Goal: Information Seeking & Learning: Find specific fact

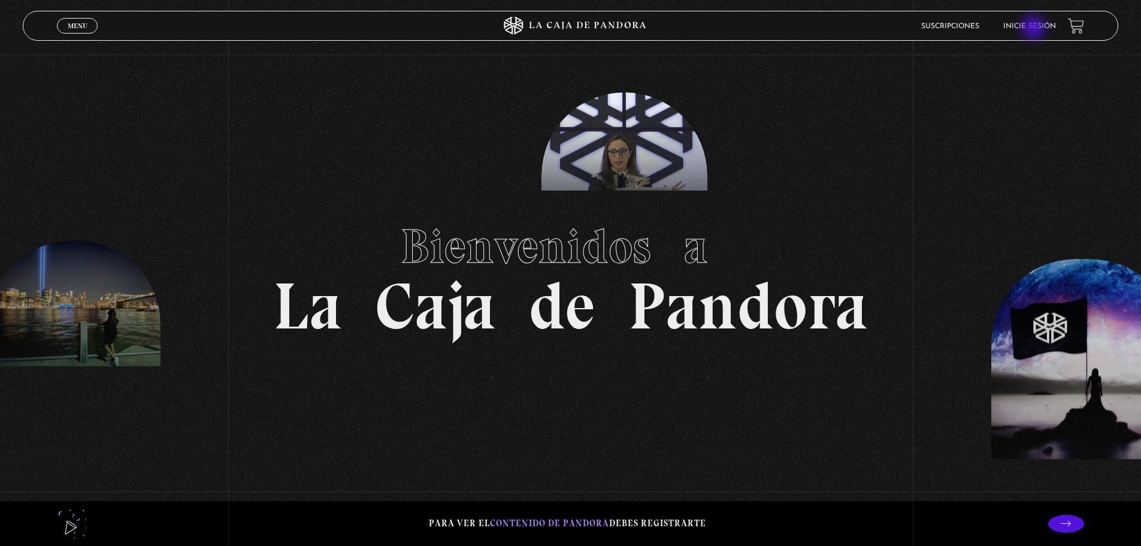
click at [1035, 29] on link "Inicie sesión" at bounding box center [1030, 26] width 53 height 7
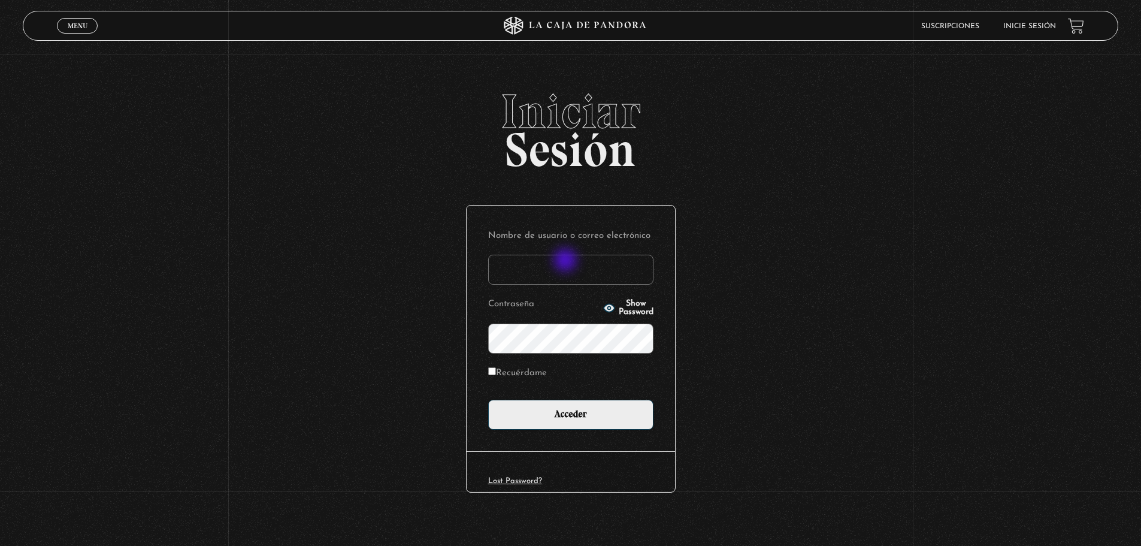
click at [569, 263] on input "Nombre de usuario o correo electrónico" at bounding box center [570, 270] width 165 height 30
type input "[EMAIL_ADDRESS][PERSON_NAME][DOMAIN_NAME]"
click at [510, 372] on label "Recuérdame" at bounding box center [517, 373] width 59 height 19
click at [496, 372] on input "Recuérdame" at bounding box center [492, 371] width 8 height 8
checkbox input "true"
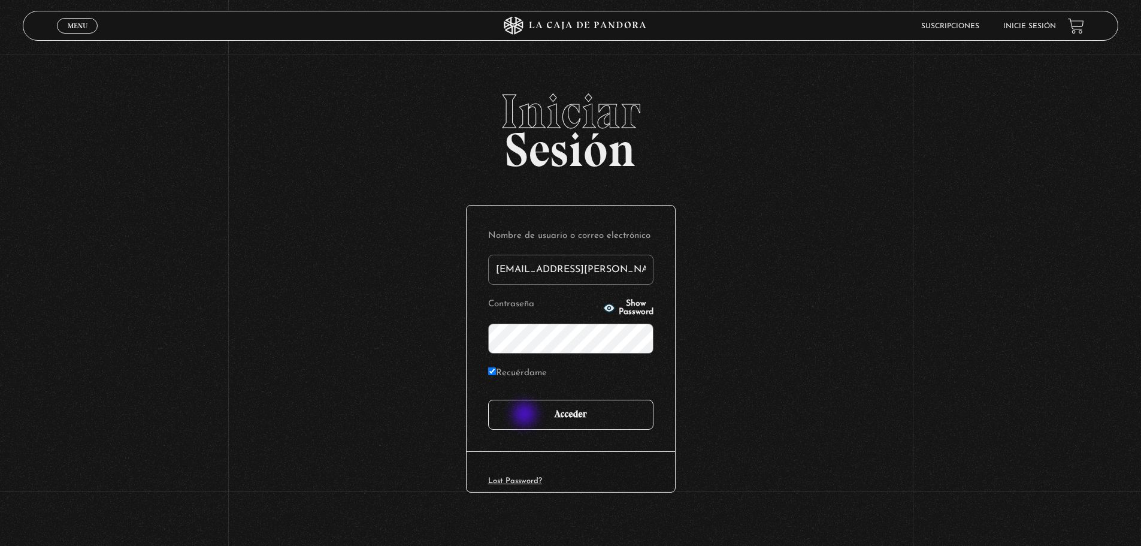
click at [529, 415] on input "Acceder" at bounding box center [570, 415] width 165 height 30
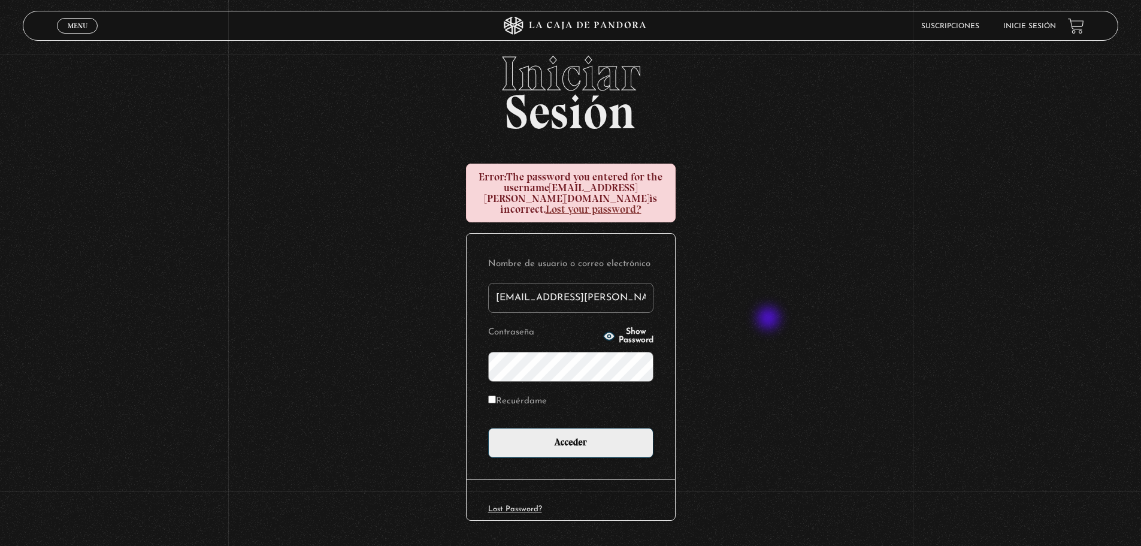
scroll to position [62, 0]
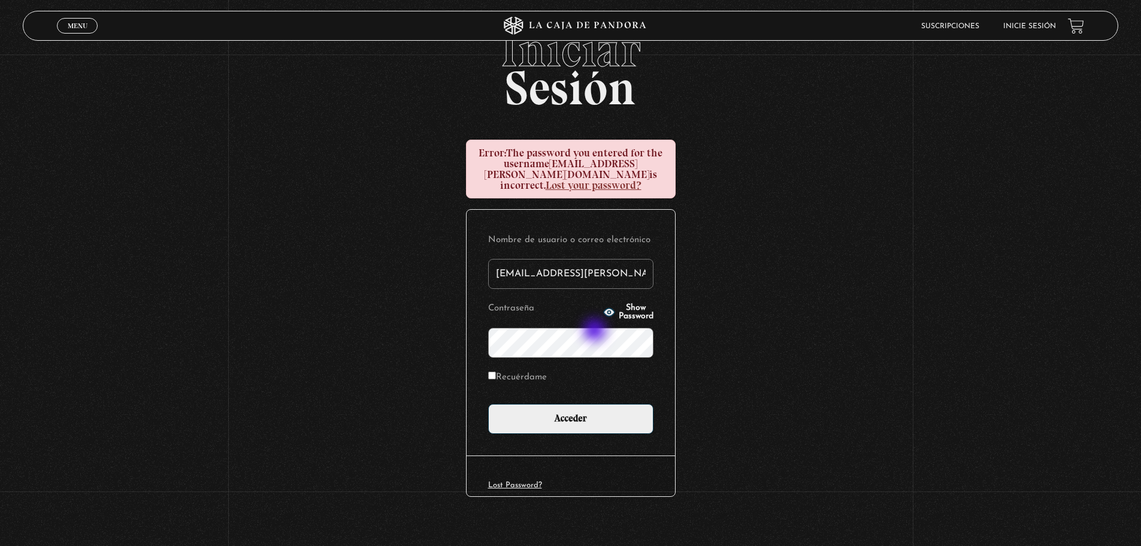
click at [488, 404] on input "Acceder" at bounding box center [570, 419] width 165 height 30
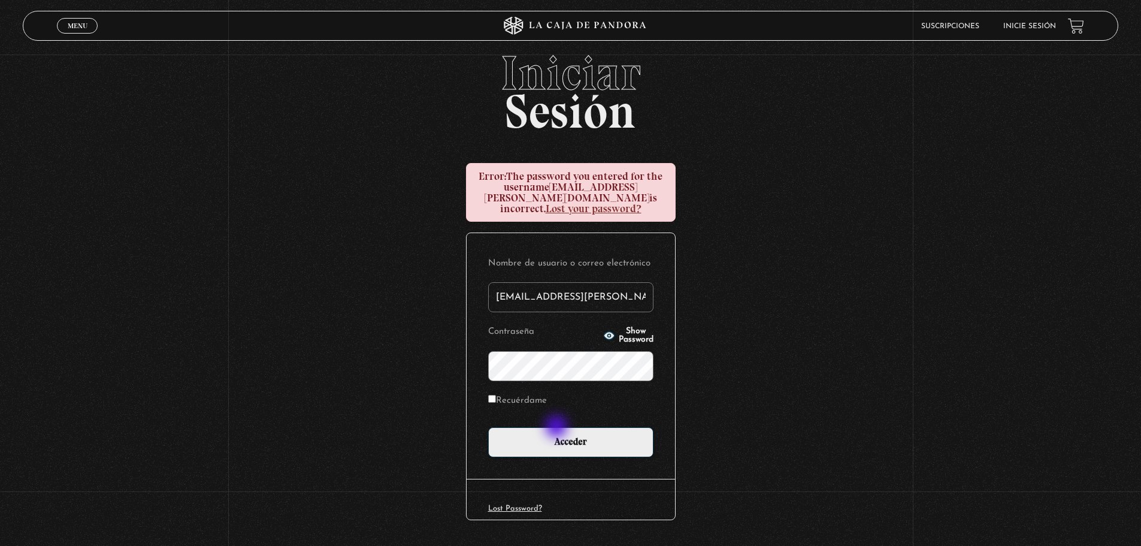
scroll to position [60, 0]
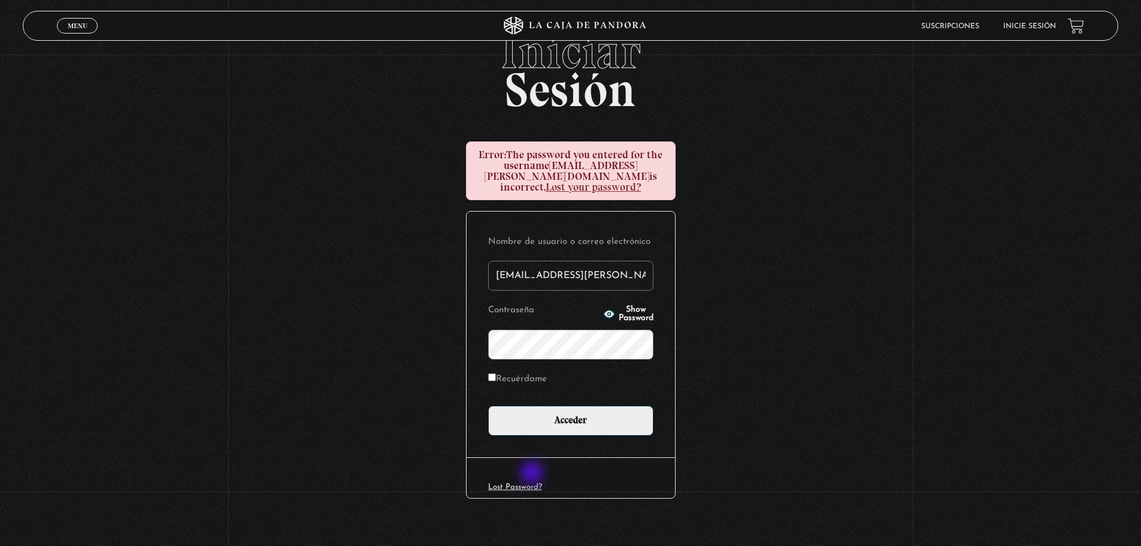
click at [533, 483] on link "Lost Password?" at bounding box center [515, 487] width 54 height 8
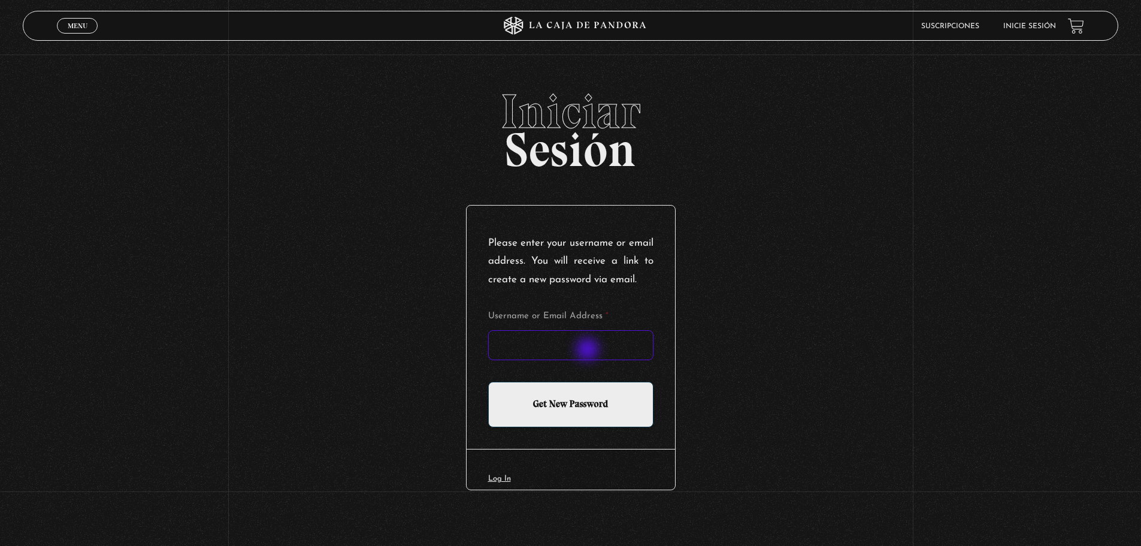
click at [589, 351] on input "Username or Email Address *" at bounding box center [570, 345] width 165 height 30
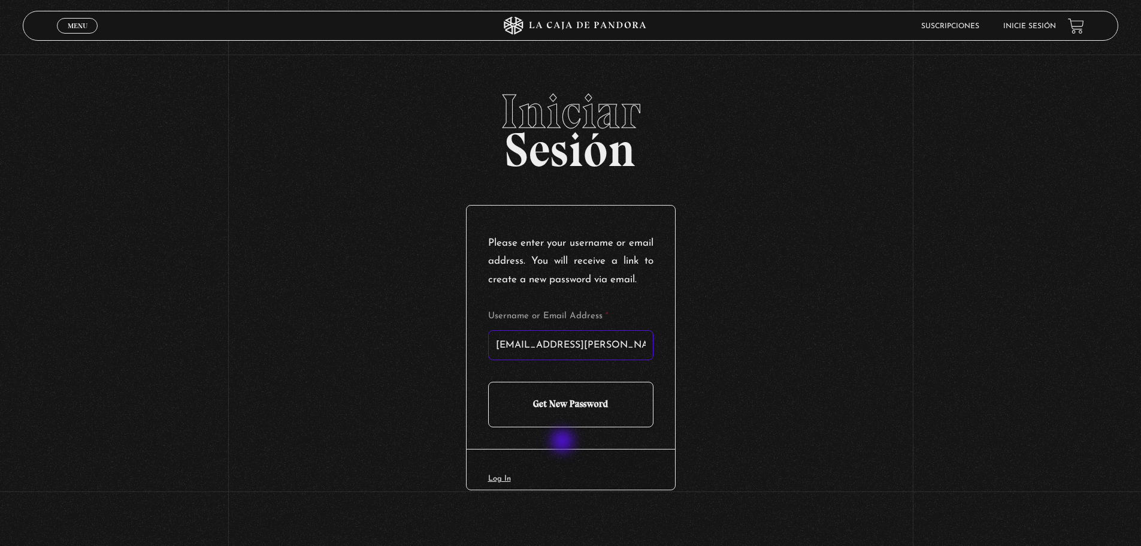
type input "vale92.jim@gmail.com"
click at [564, 427] on input "Get New Password" at bounding box center [570, 405] width 165 height 46
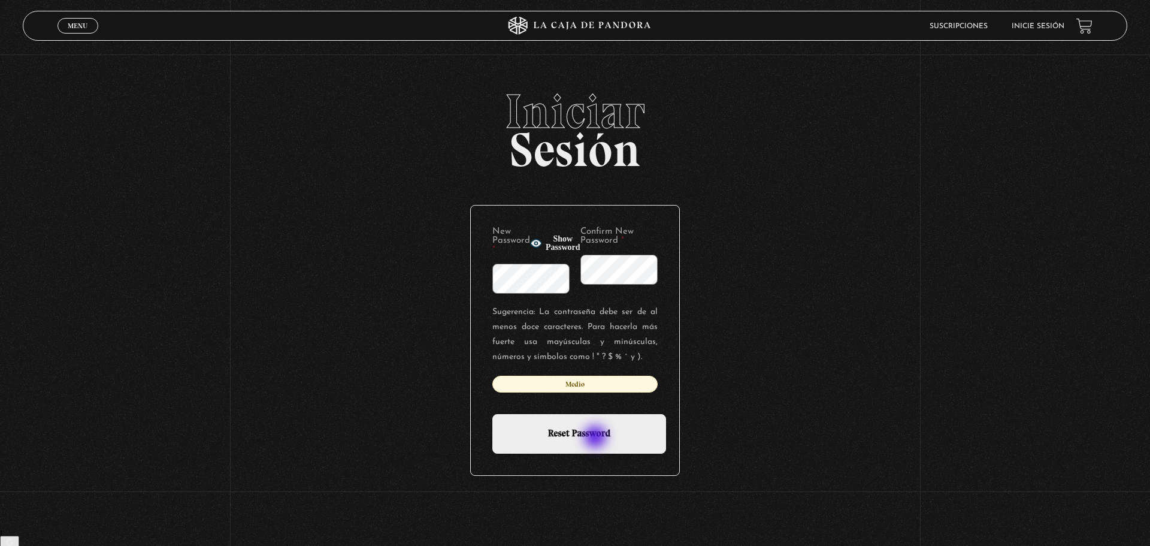
click at [597, 438] on input "Reset Password" at bounding box center [580, 434] width 174 height 40
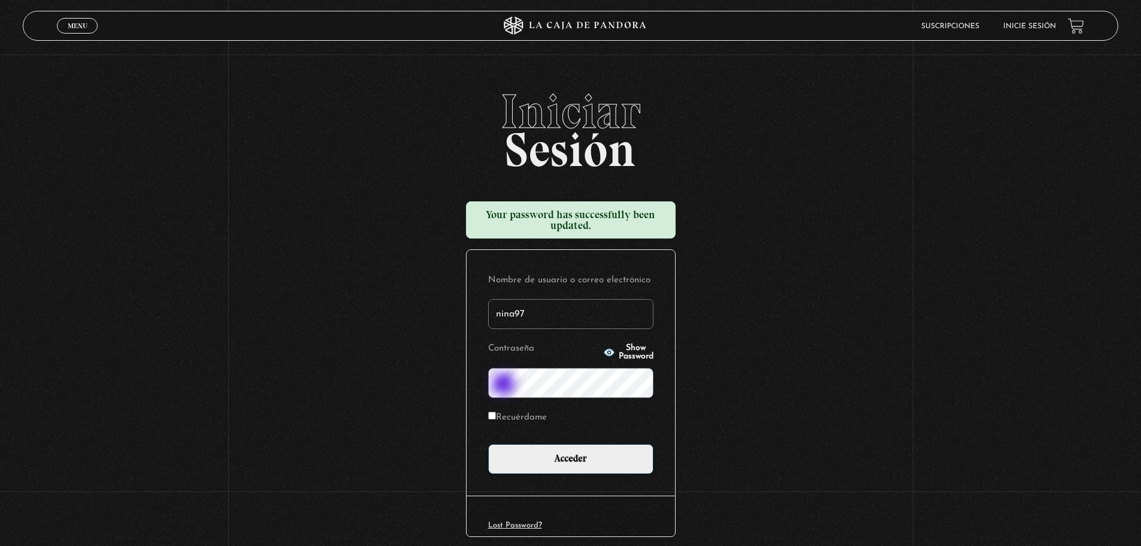
type input "nina97"
click at [530, 424] on label "Recuérdame" at bounding box center [517, 418] width 59 height 19
click at [496, 419] on input "Recuérdame" at bounding box center [492, 416] width 8 height 8
checkbox input "true"
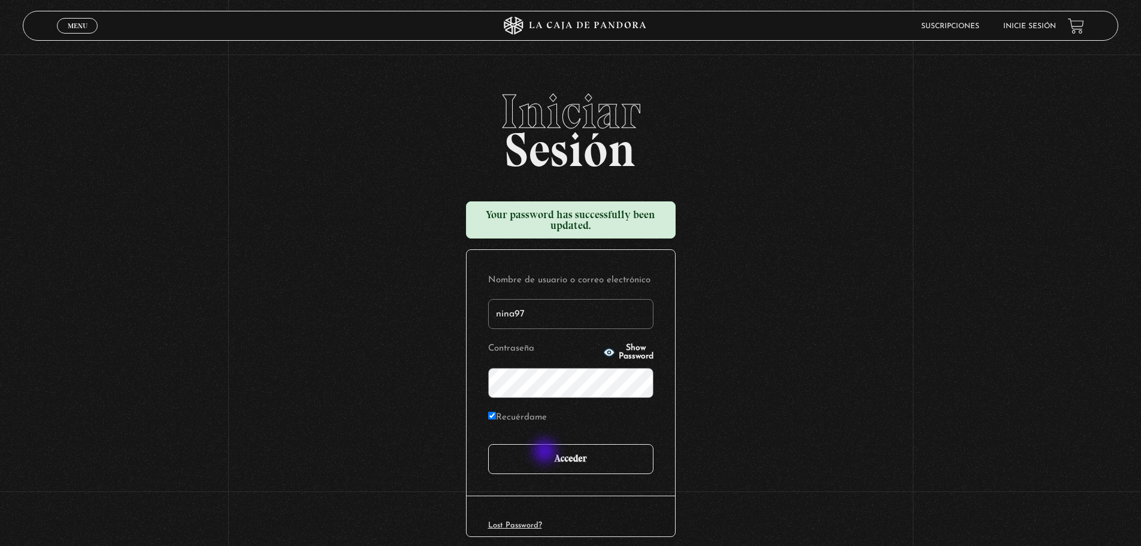
click at [550, 460] on input "Acceder" at bounding box center [570, 459] width 165 height 30
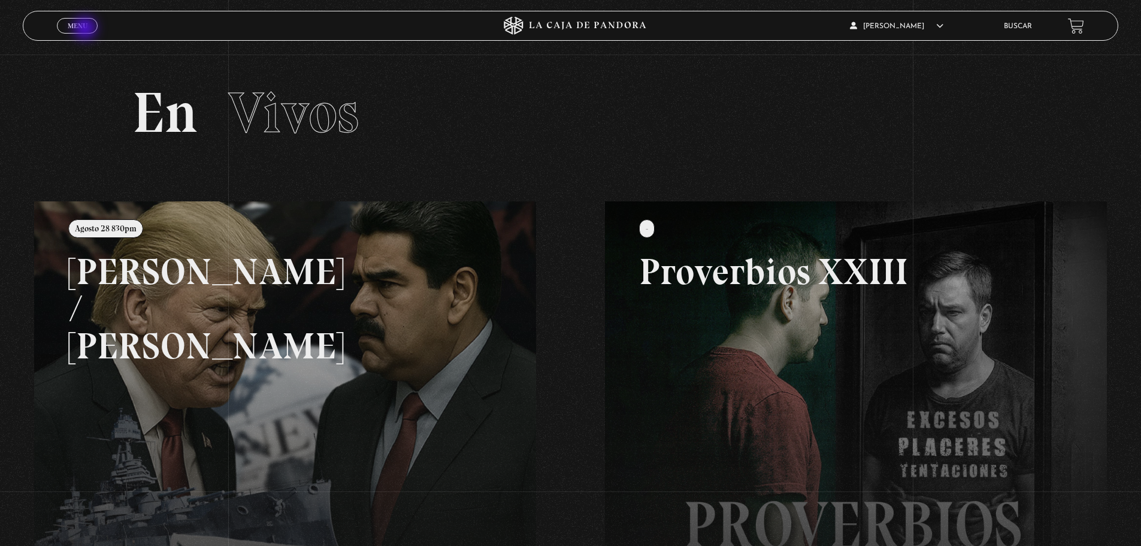
click at [86, 29] on span "Menu" at bounding box center [78, 25] width 20 height 7
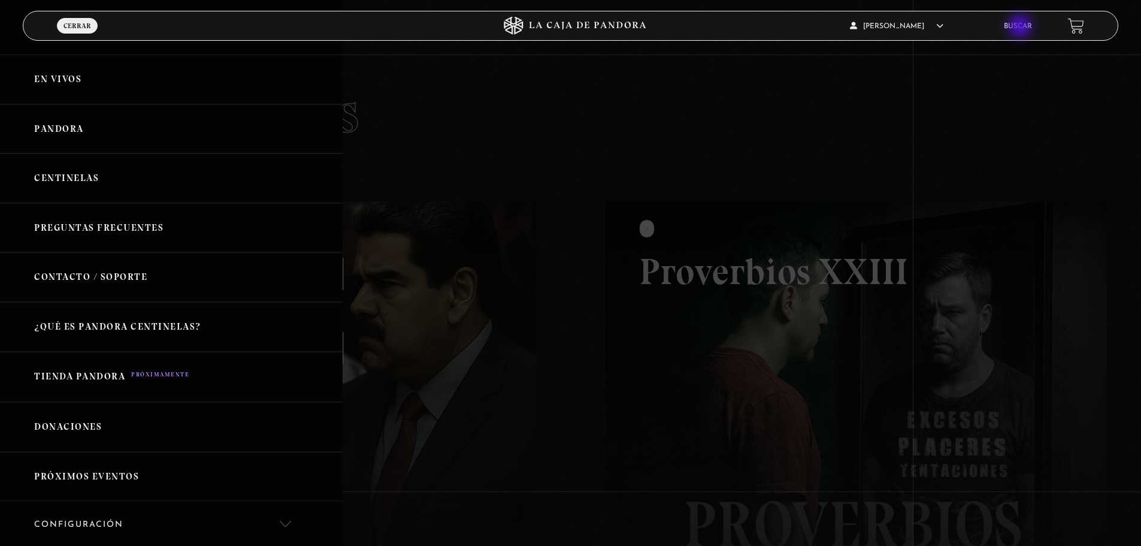
click at [1022, 28] on link "Buscar" at bounding box center [1018, 26] width 28 height 7
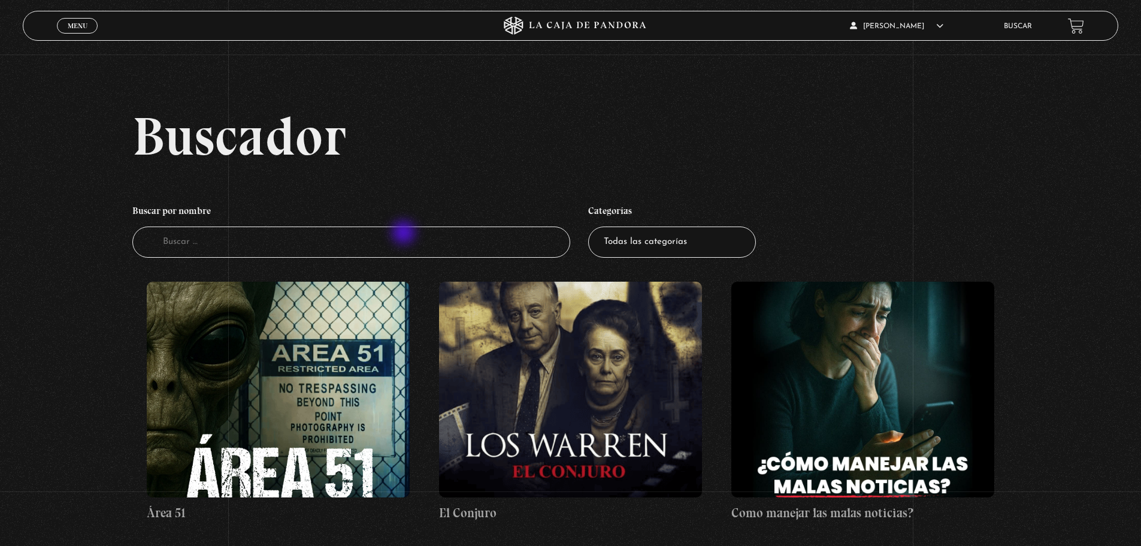
click at [405, 234] on input "Buscador" at bounding box center [351, 242] width 439 height 32
type input "[PERSON_NAME]"
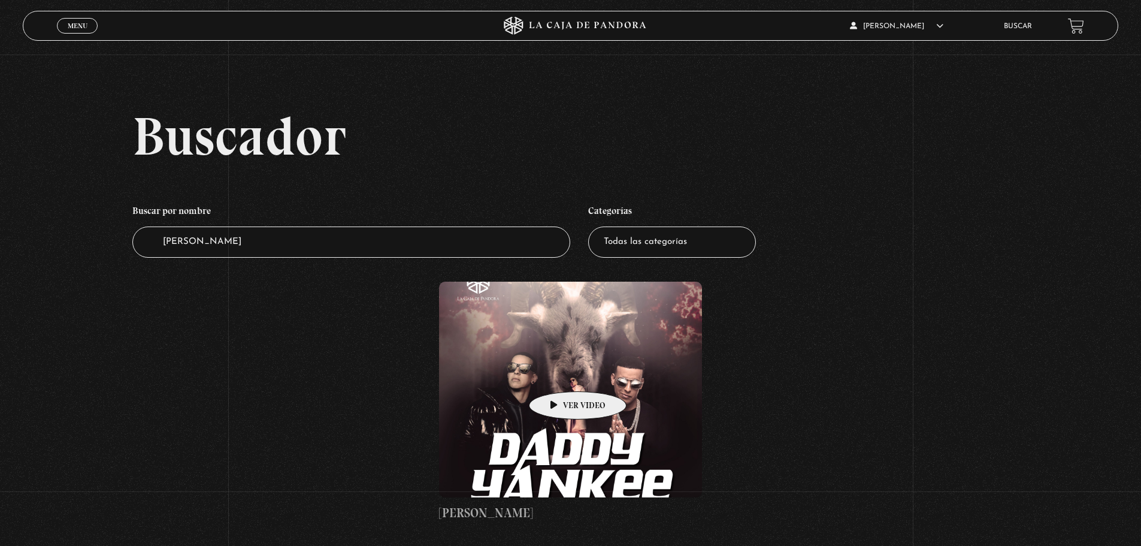
click at [559, 373] on figure at bounding box center [570, 390] width 263 height 216
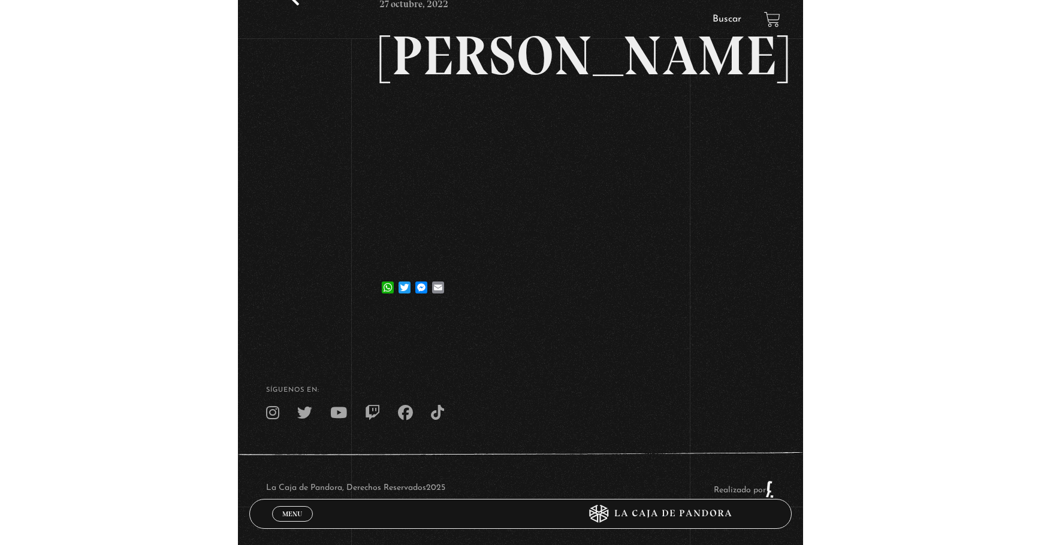
scroll to position [83, 0]
